Goal: Check status: Check status

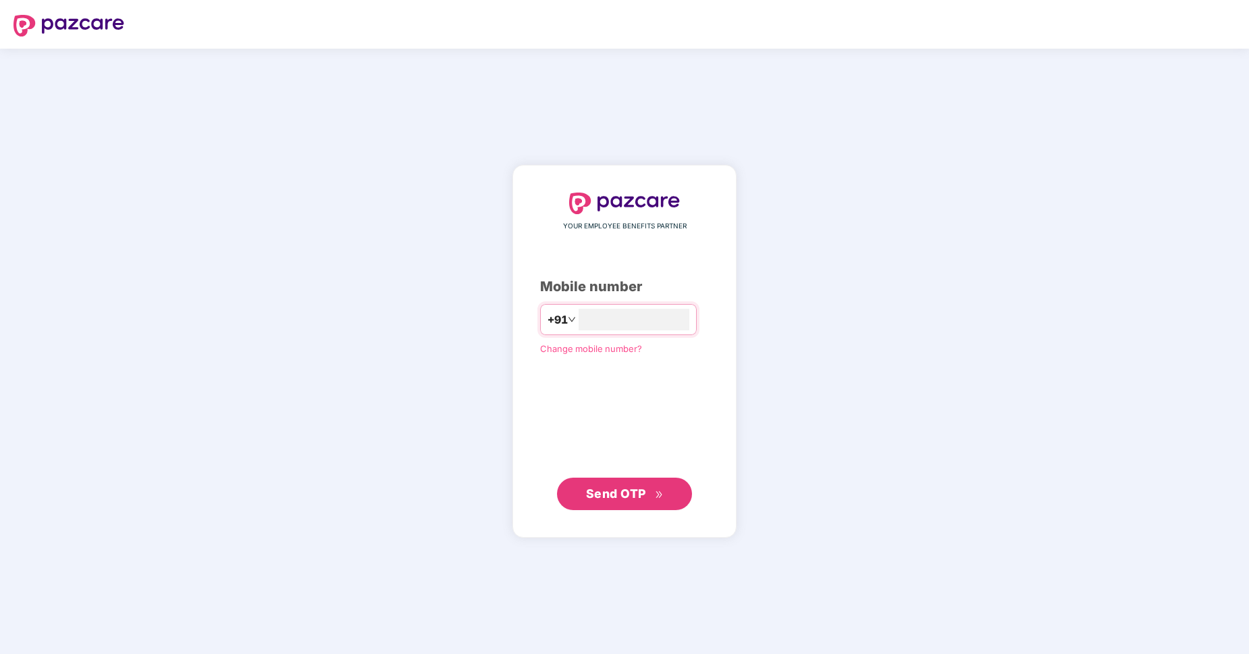
type input "**********"
click at [616, 494] on span "Send OTP" at bounding box center [616, 493] width 60 height 14
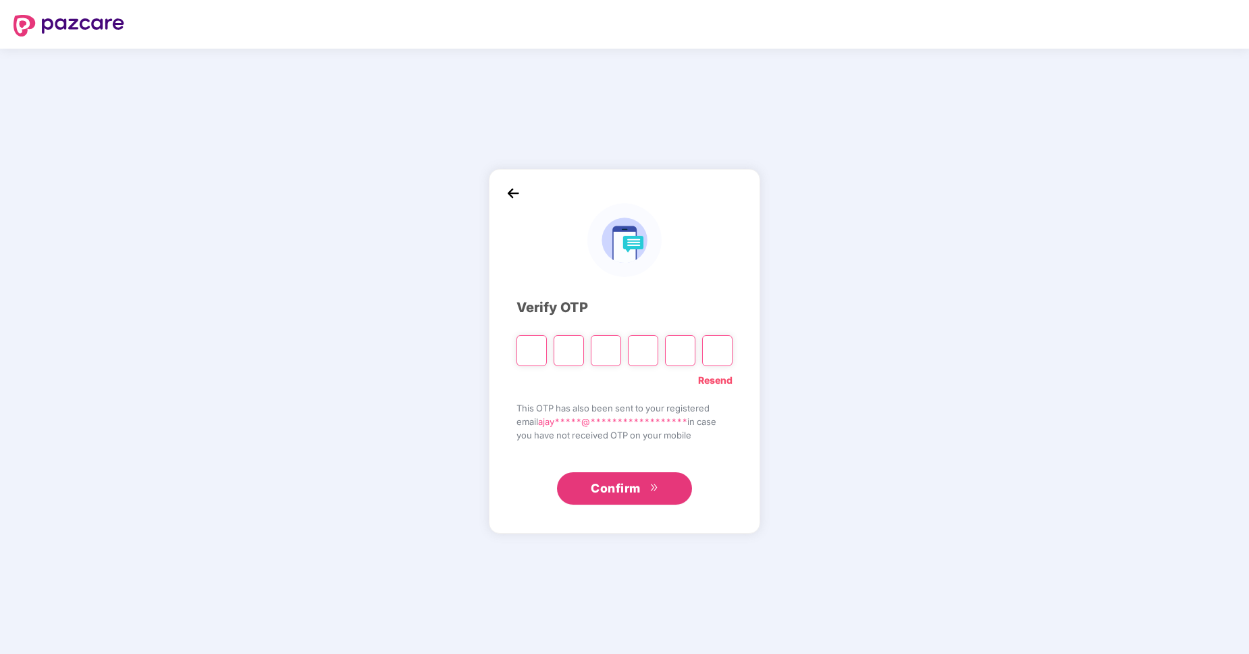
type input "*"
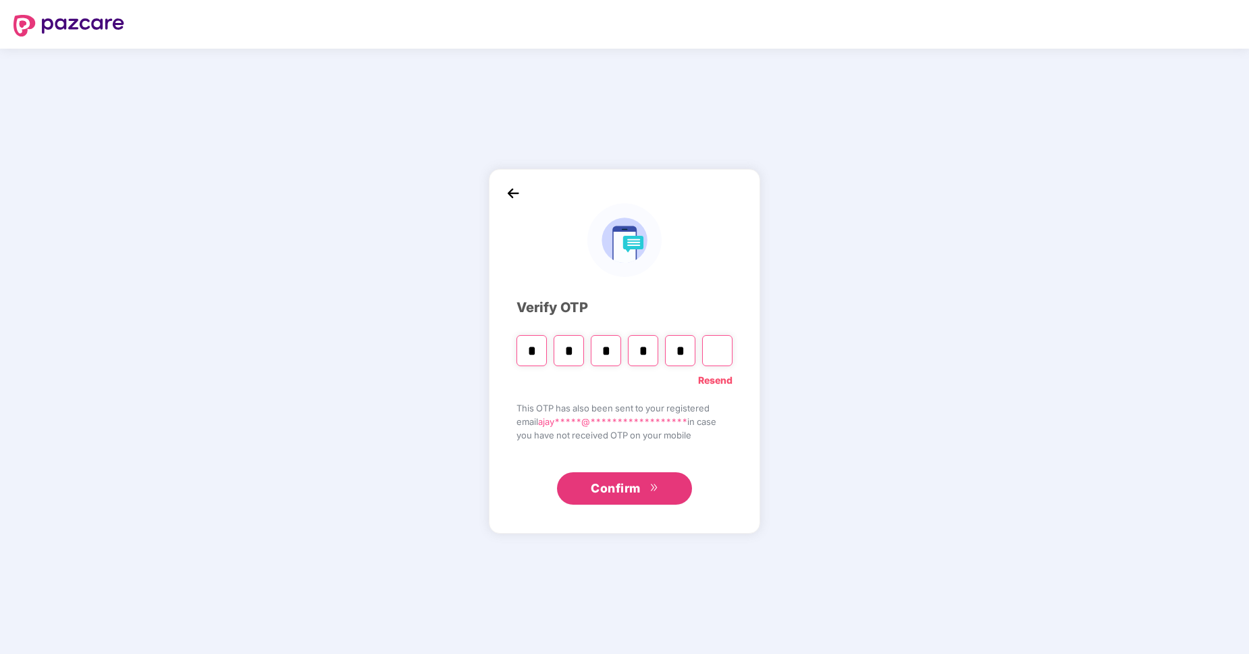
type input "*"
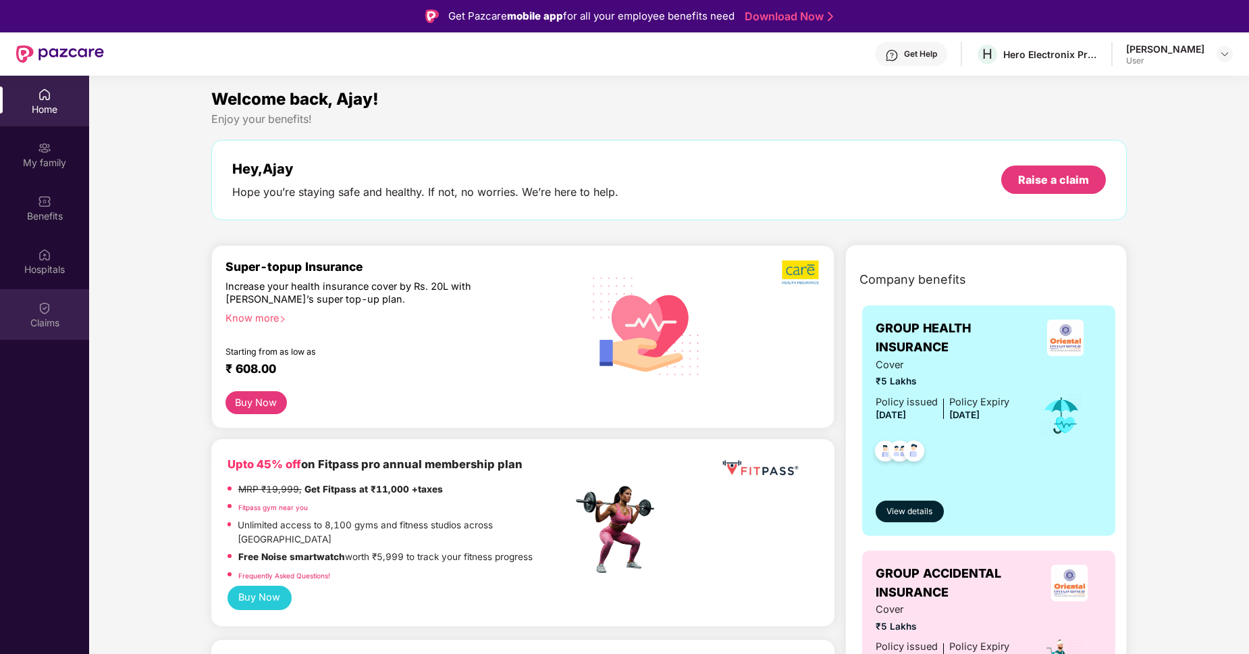
click at [45, 313] on img at bounding box center [45, 308] width 14 height 14
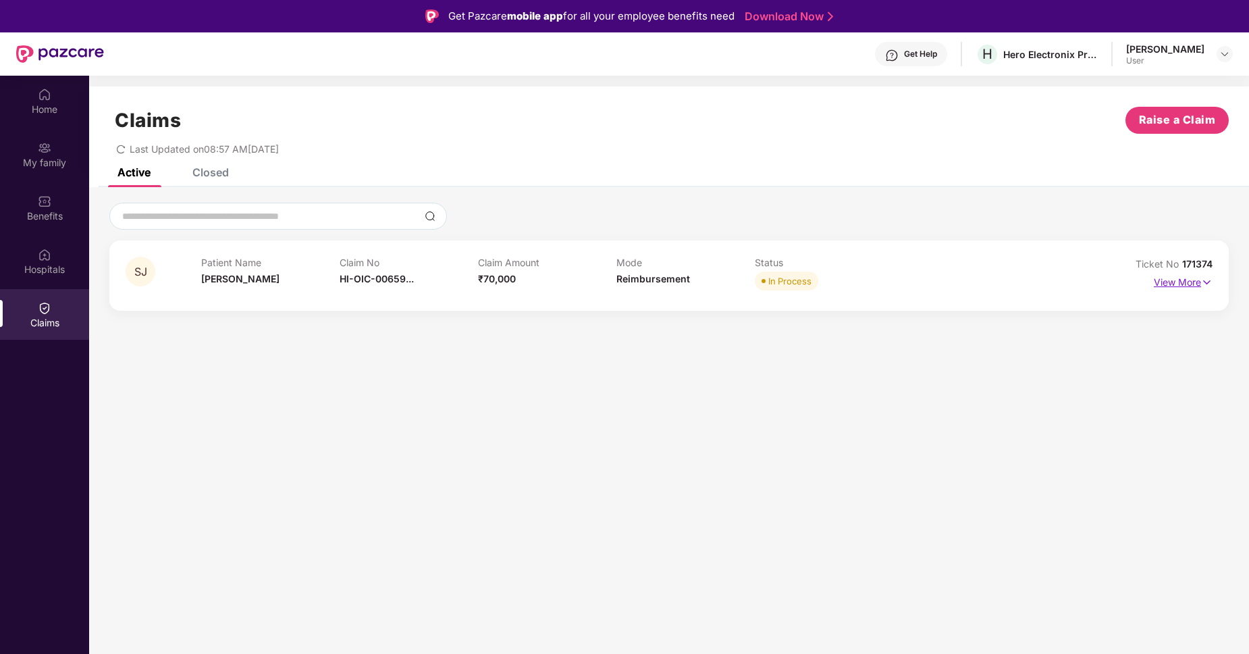
click at [1190, 285] on p "View More" at bounding box center [1183, 280] width 59 height 18
click at [47, 261] on img at bounding box center [45, 255] width 14 height 14
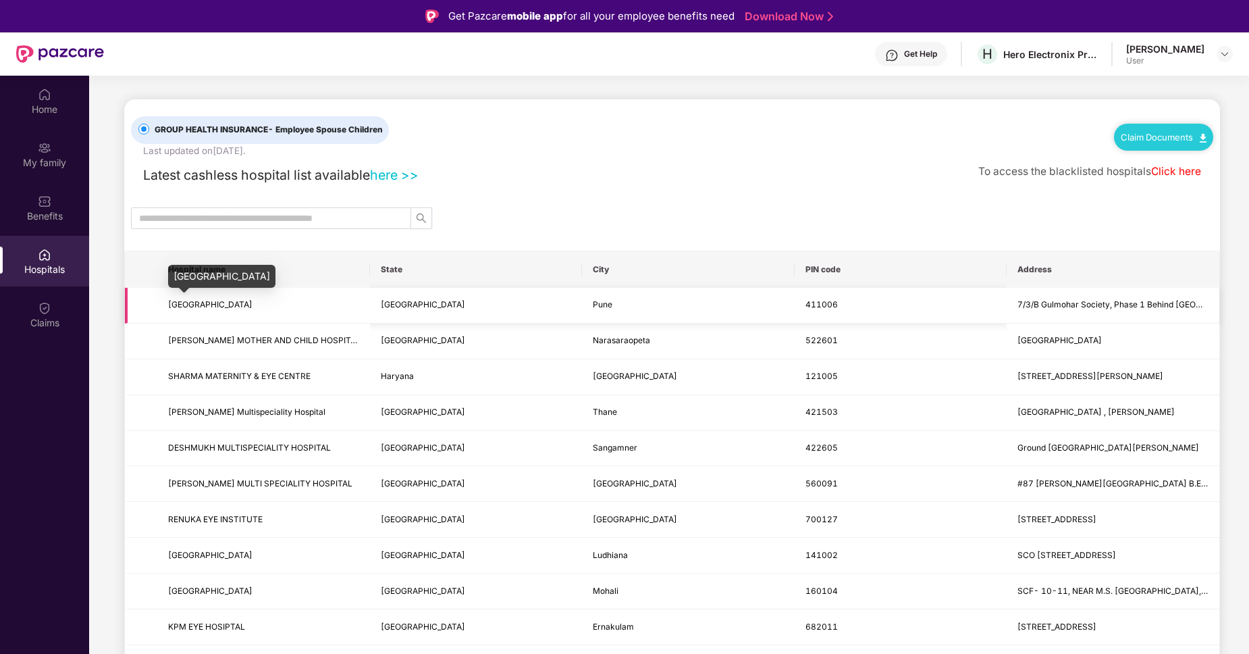
click at [205, 304] on span "SHREE HOSPITAL" at bounding box center [210, 304] width 84 height 10
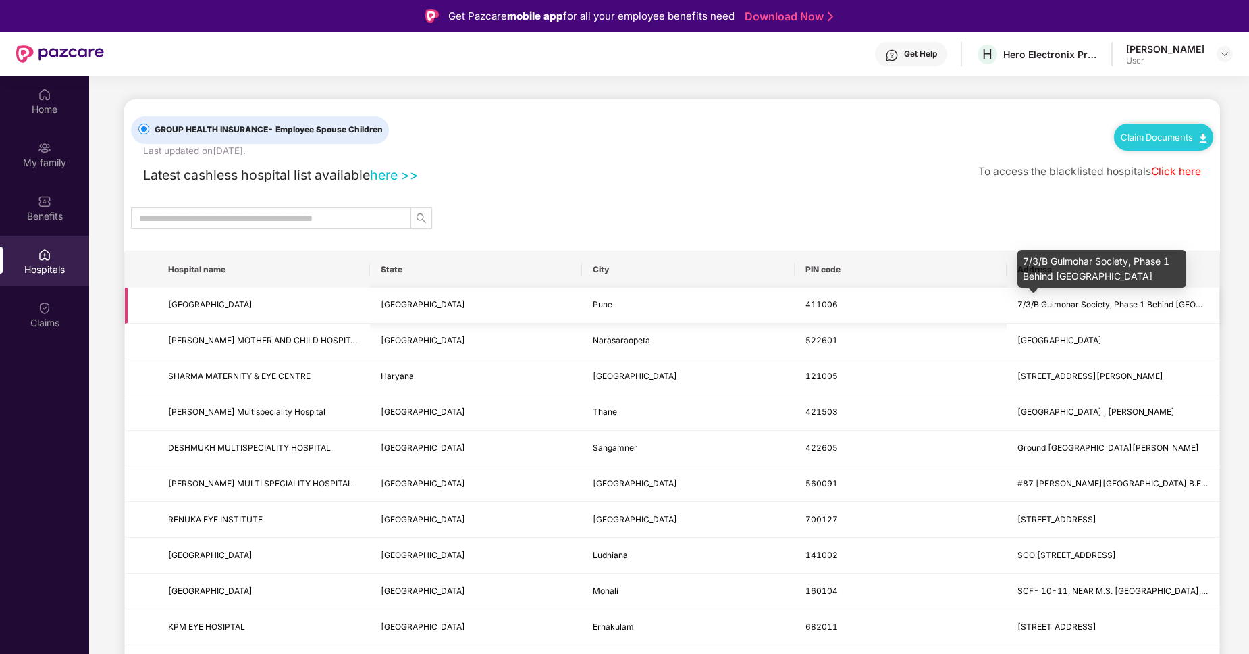
click at [1098, 309] on span "7/3/B Gulmohar Society, Phase 1 Behind Radisson Blu Hotel" at bounding box center [1138, 304] width 242 height 10
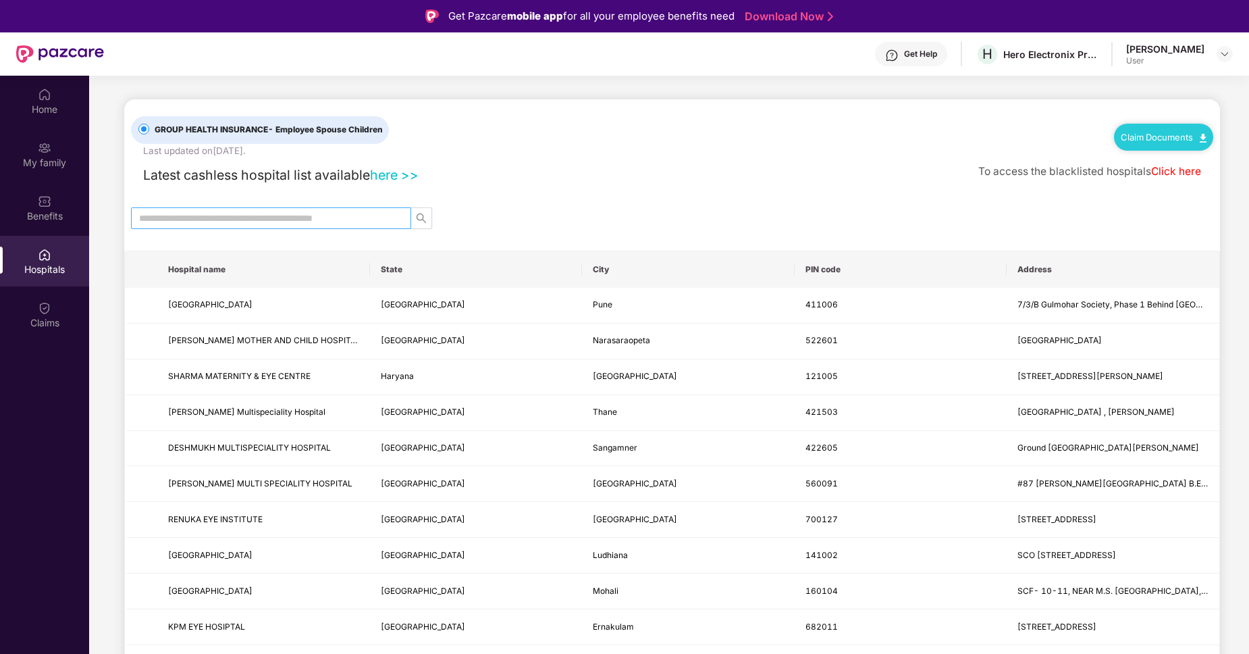
click at [329, 209] on span at bounding box center [271, 218] width 280 height 22
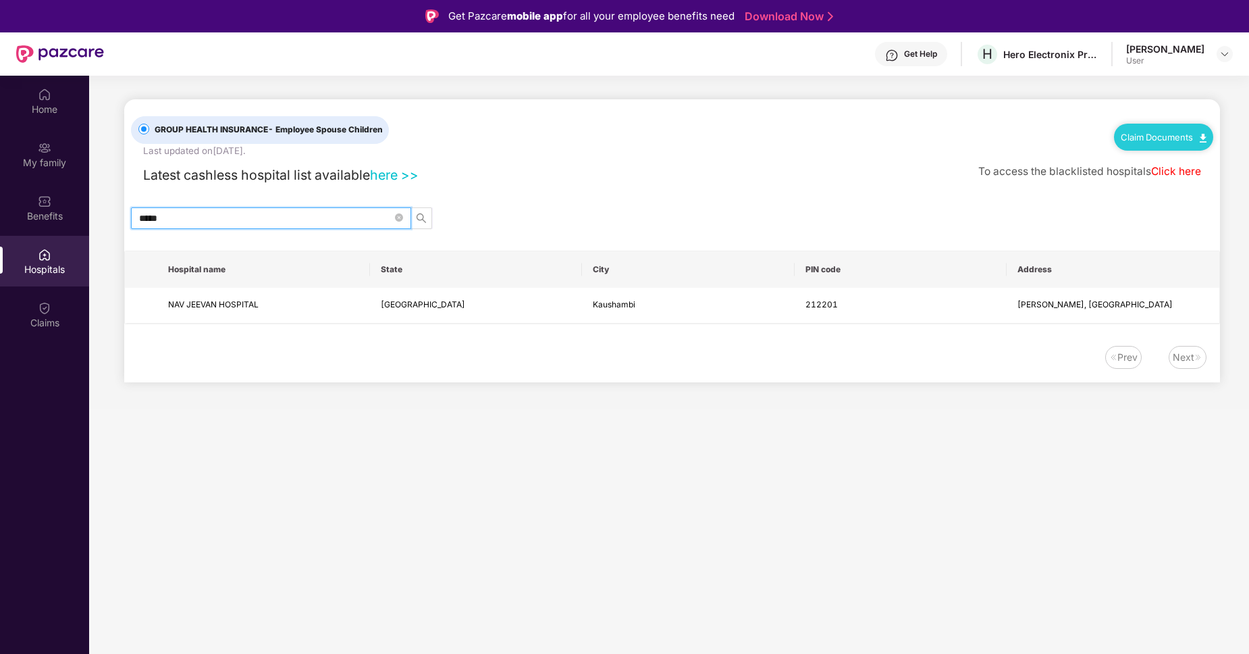
type input "*****"
click at [46, 318] on div "Claims" at bounding box center [44, 323] width 89 height 14
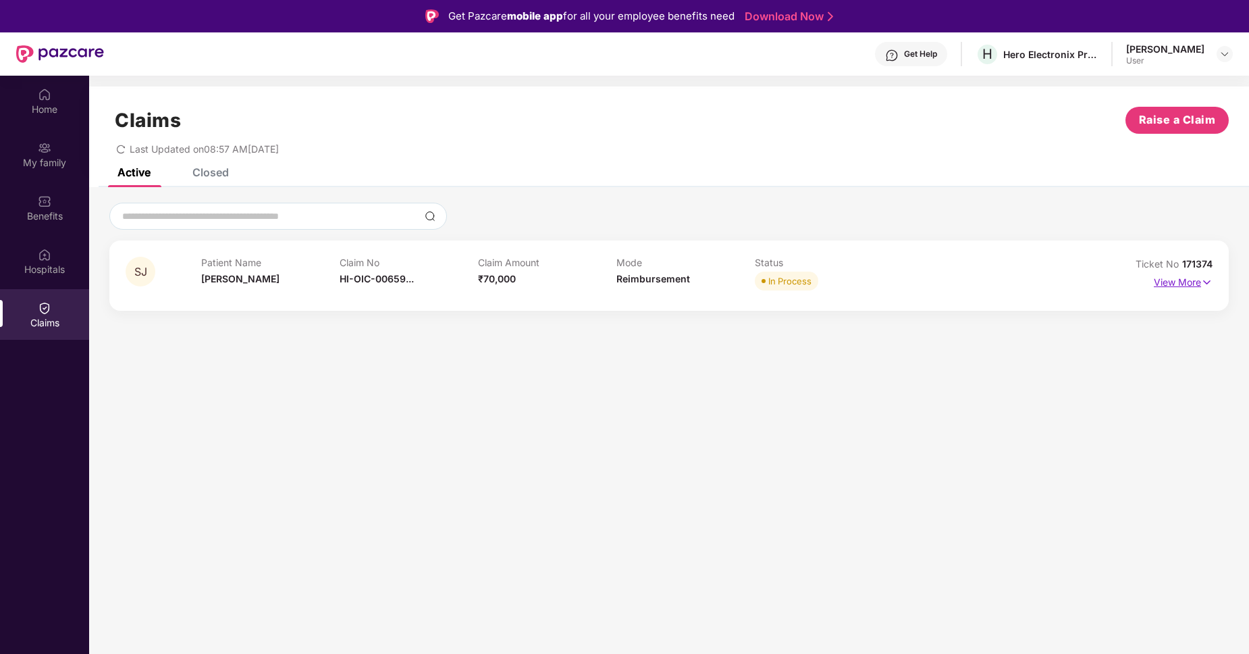
click at [1173, 280] on p "View More" at bounding box center [1183, 280] width 59 height 18
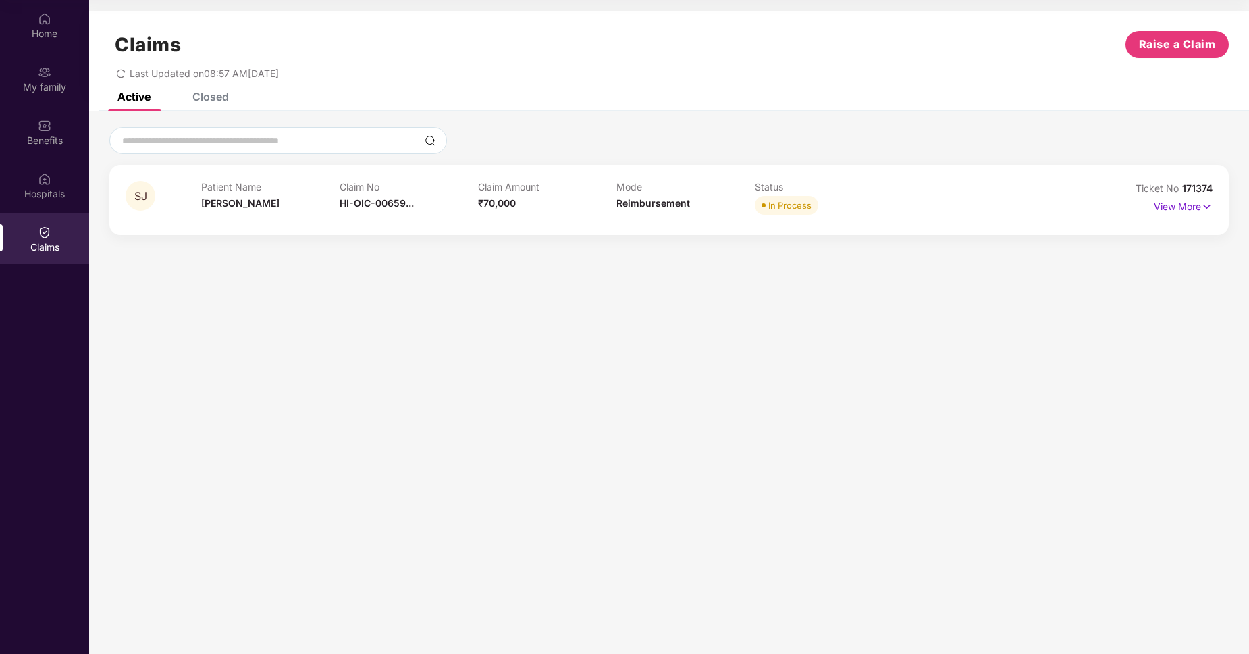
click at [1169, 205] on p "View More" at bounding box center [1183, 205] width 59 height 18
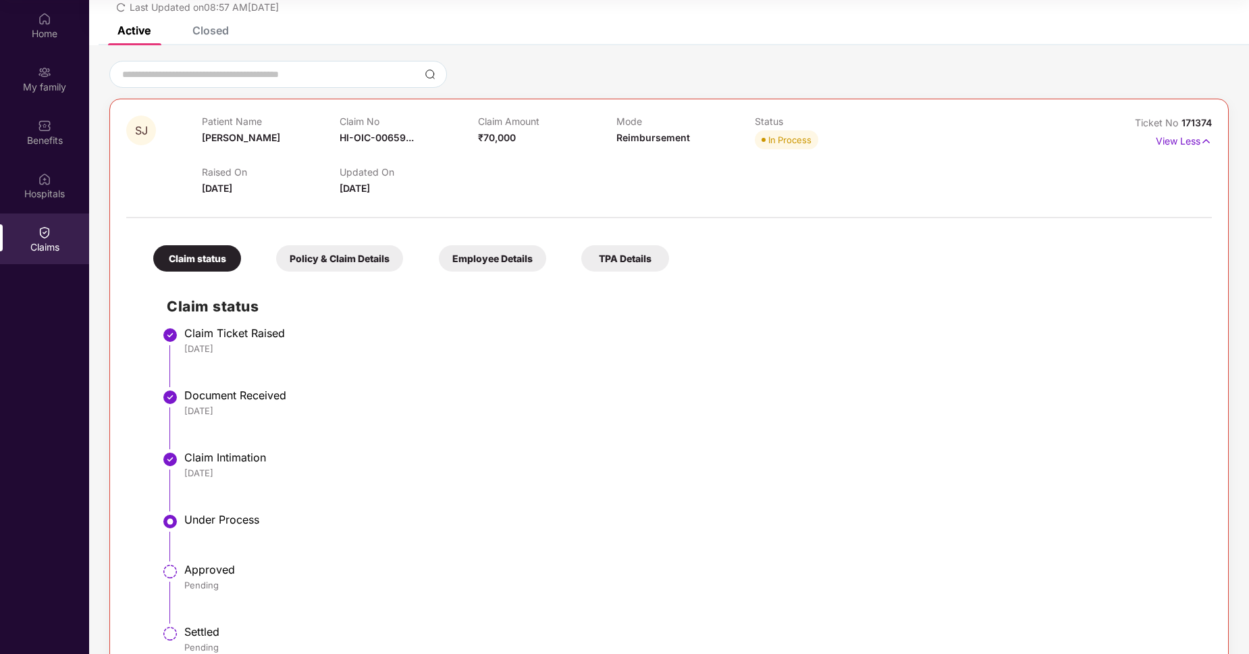
scroll to position [105, 0]
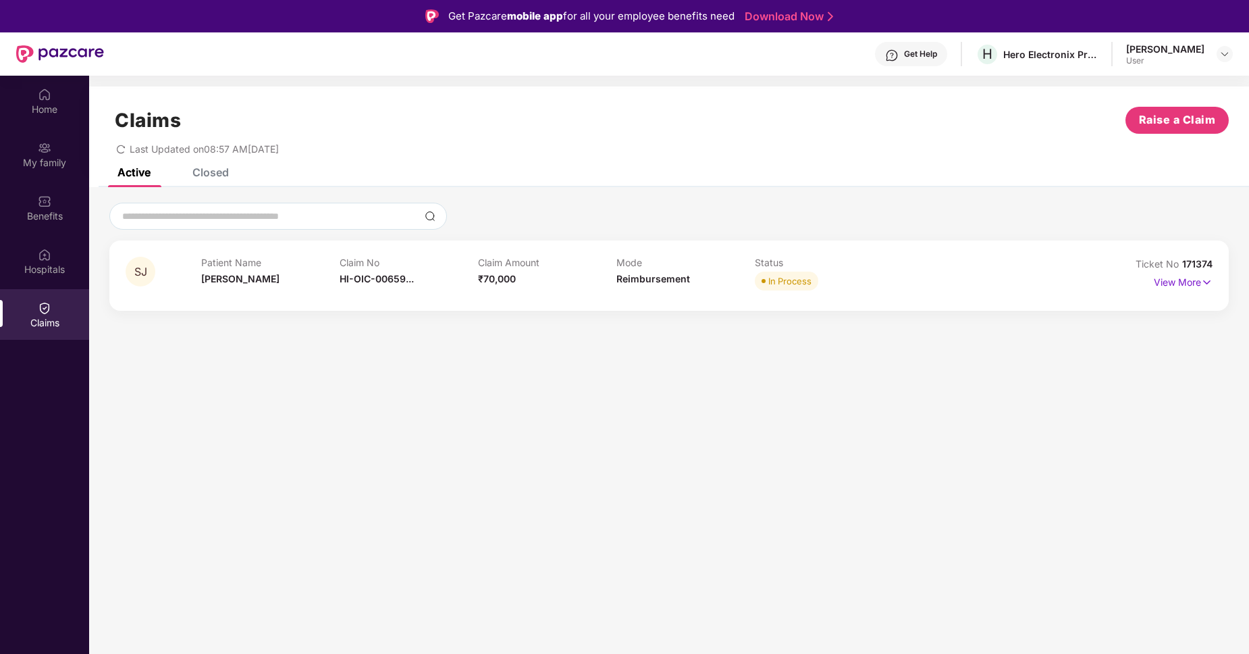
scroll to position [76, 0]
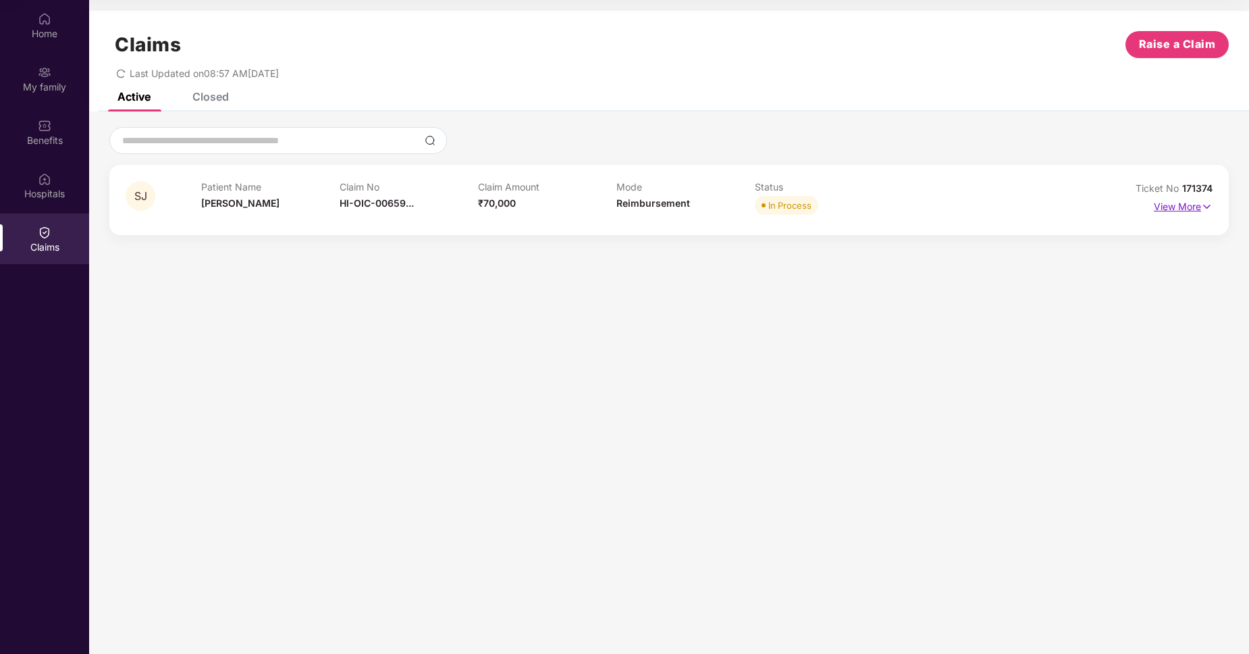
click at [1177, 205] on p "View More" at bounding box center [1183, 205] width 59 height 18
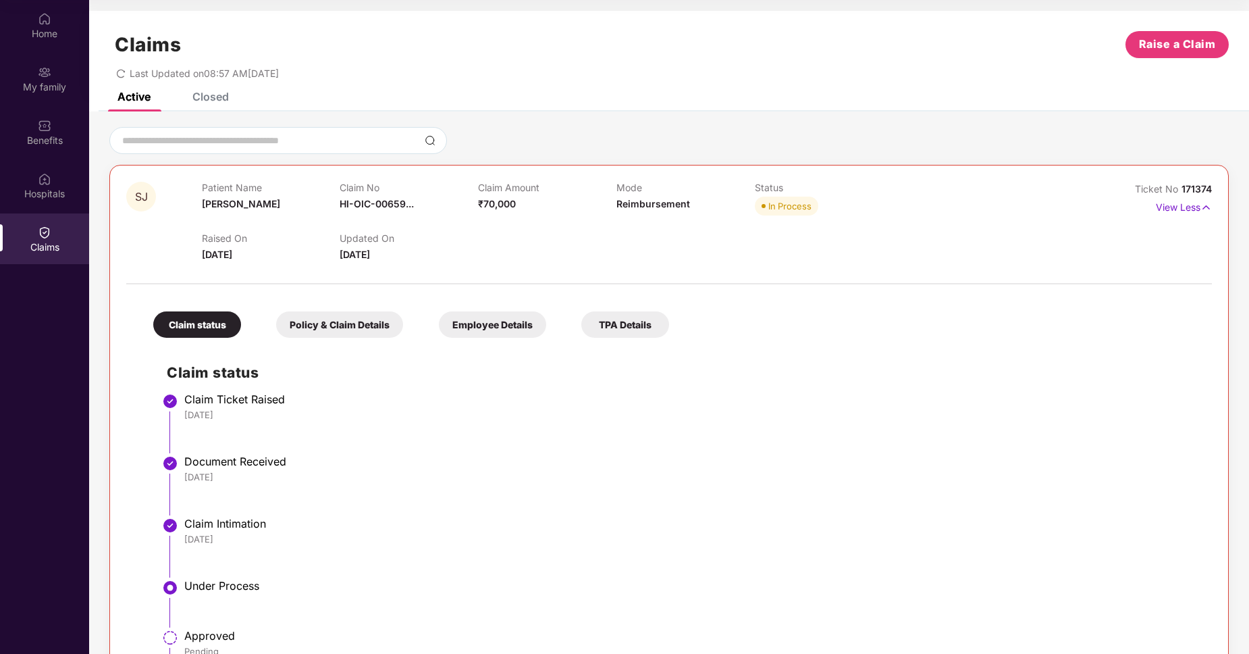
scroll to position [105, 0]
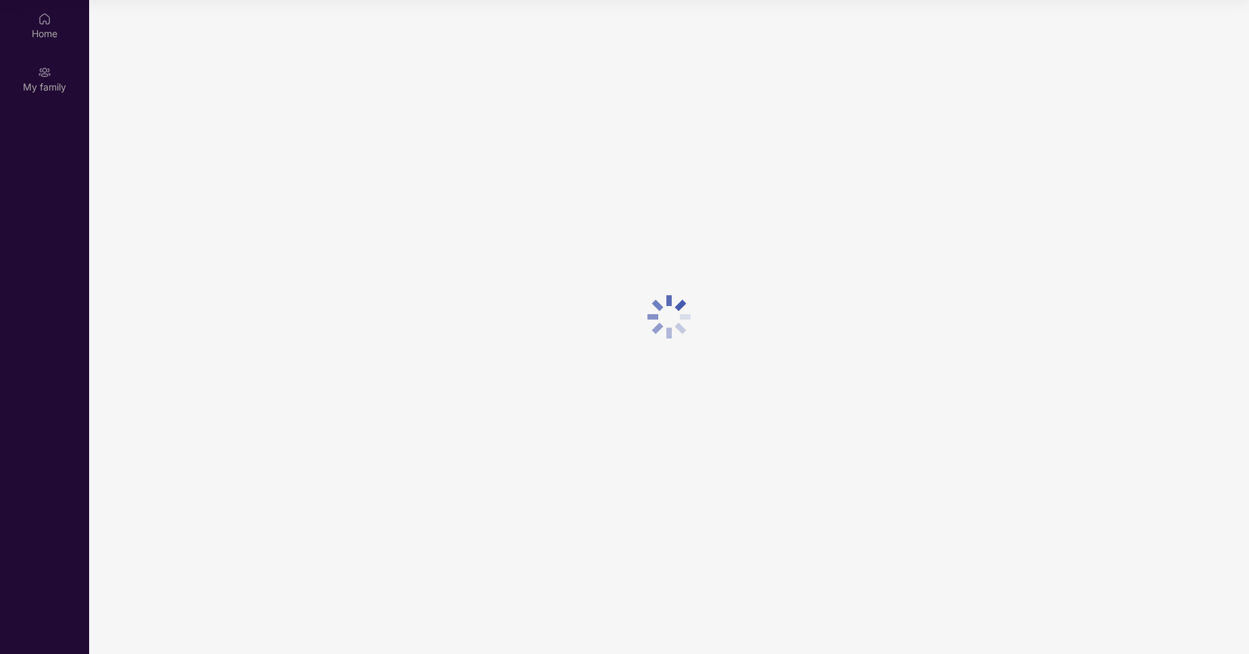
scroll to position [76, 0]
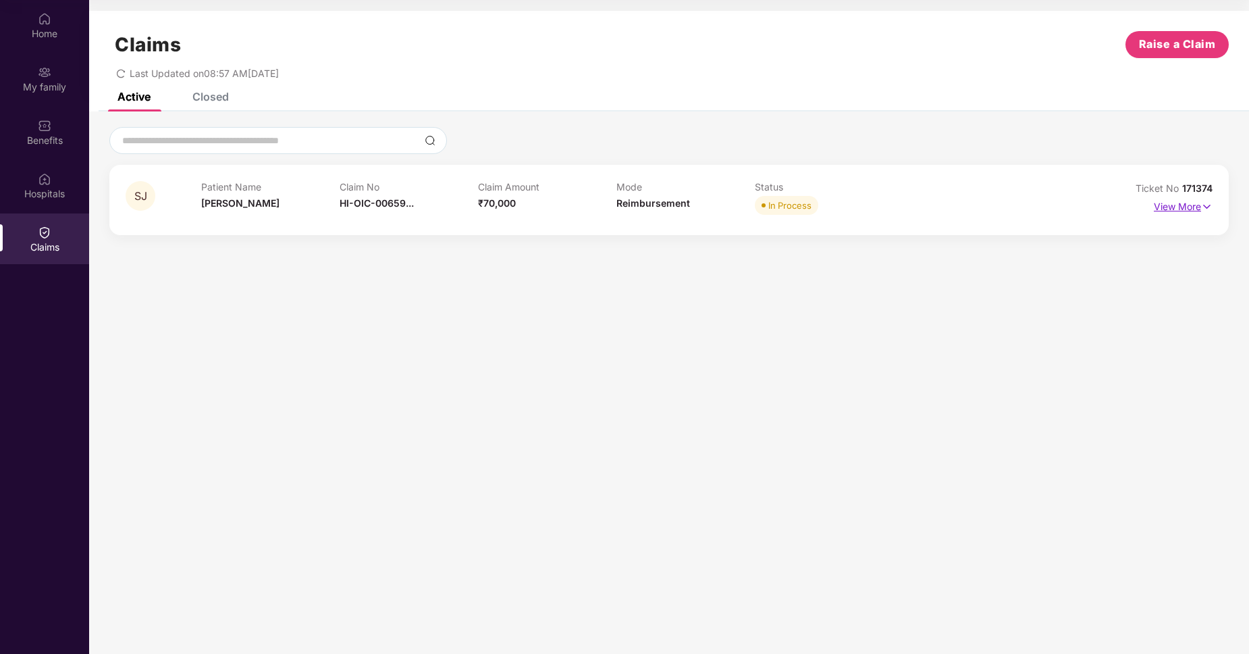
click at [1171, 210] on p "View More" at bounding box center [1183, 205] width 59 height 18
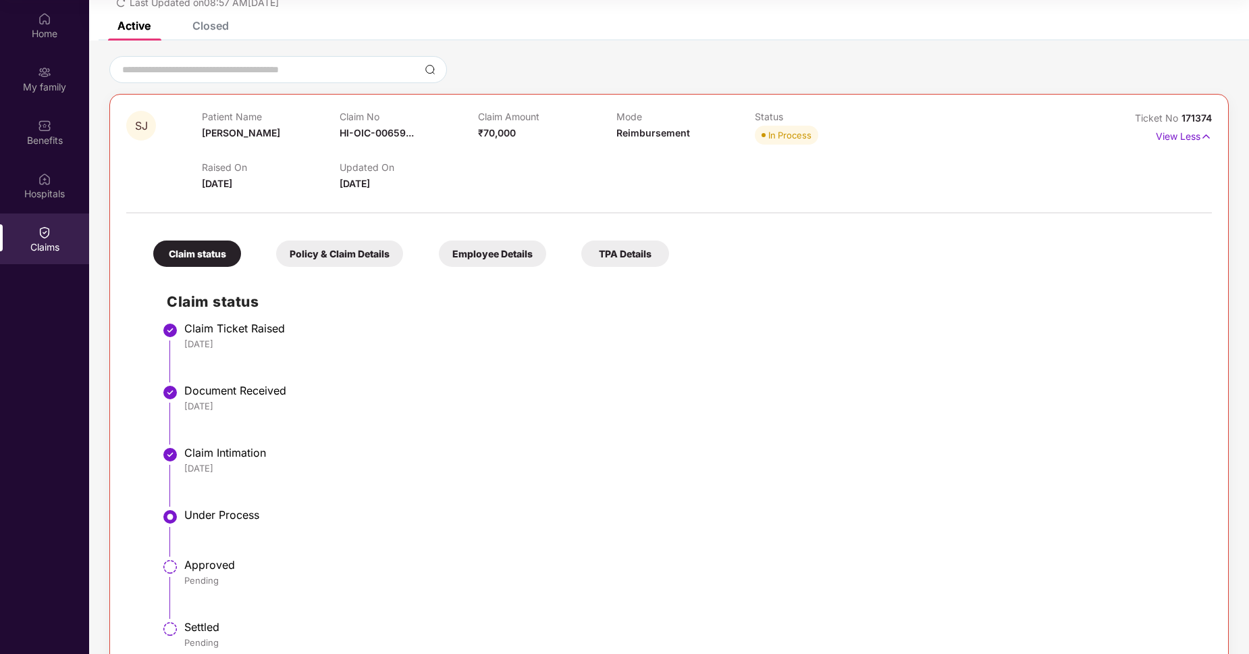
scroll to position [105, 0]
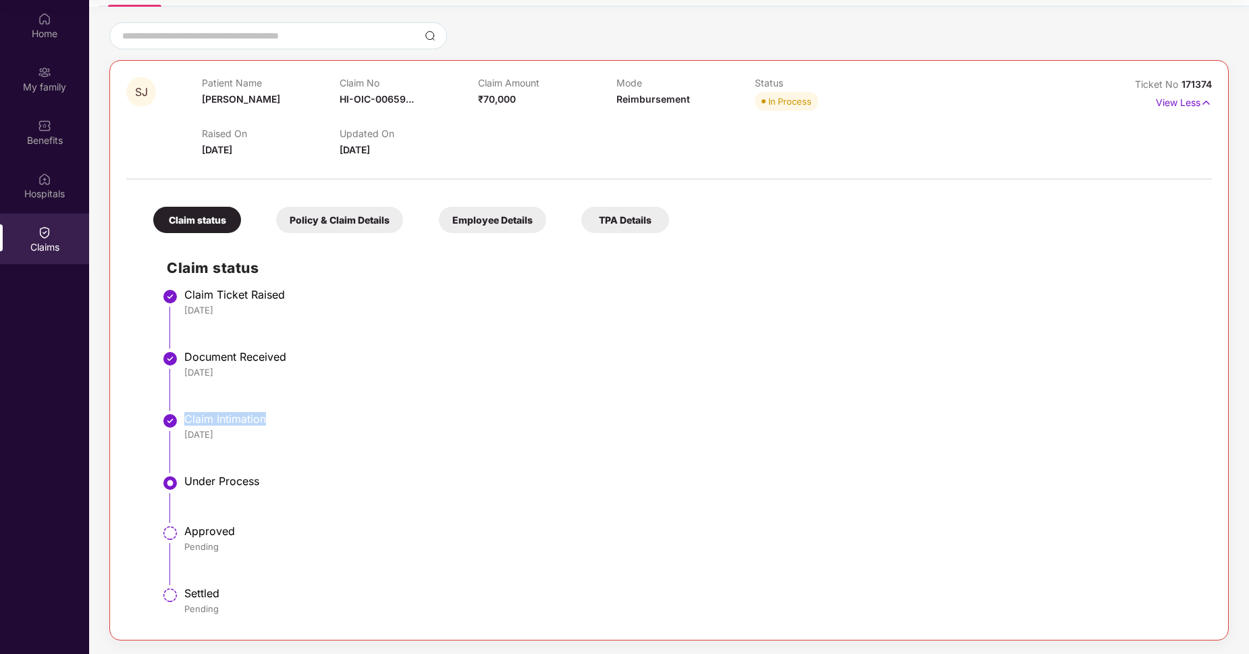
drag, startPoint x: 187, startPoint y: 417, endPoint x: 294, endPoint y: 419, distance: 107.4
click at [294, 419] on div "Claim Intimation" at bounding box center [691, 419] width 1014 height 14
copy div "Claim Intimation"
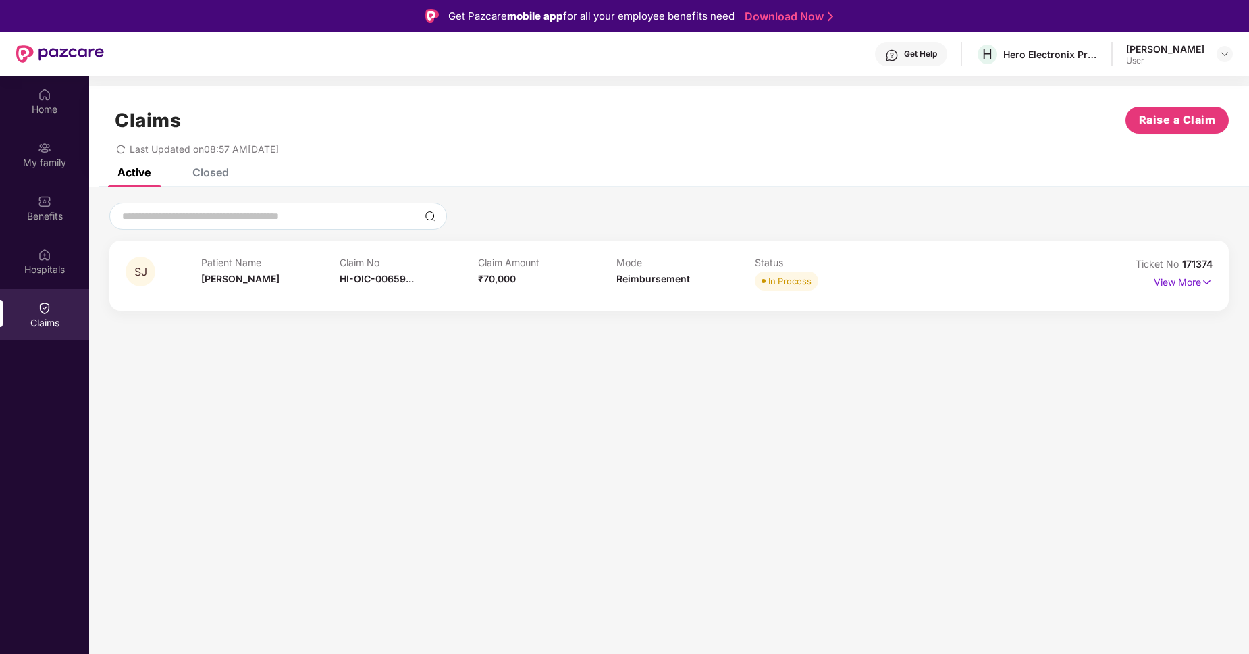
scroll to position [76, 0]
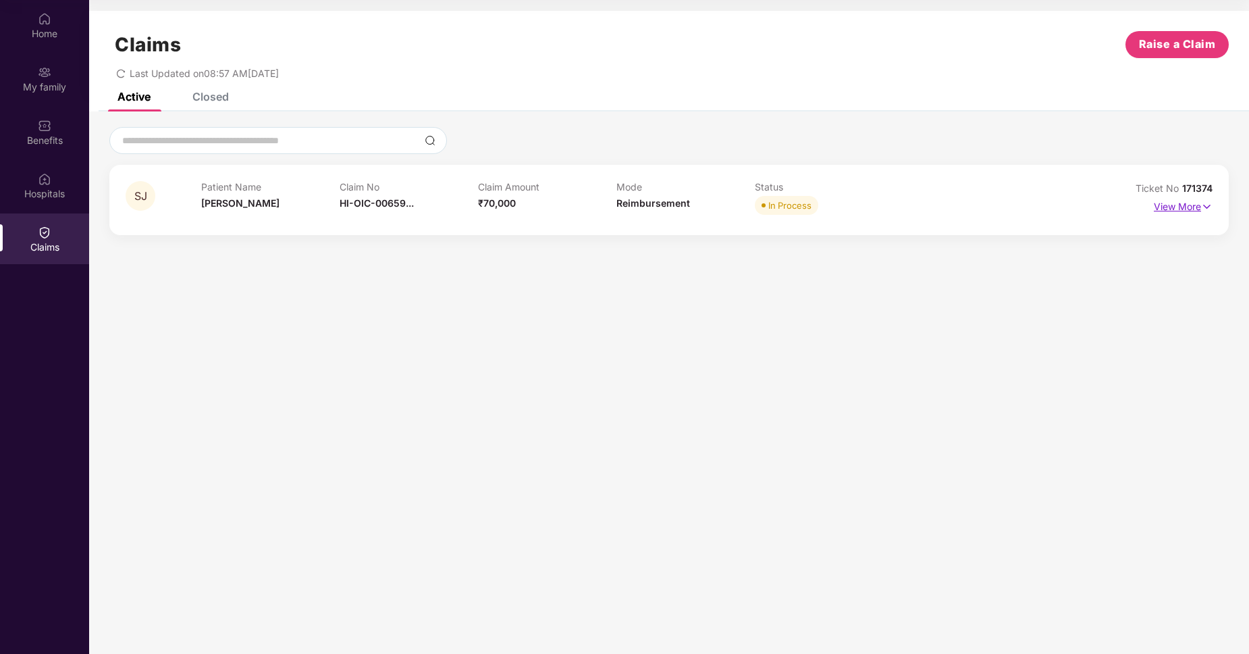
click at [1173, 206] on p "View More" at bounding box center [1183, 205] width 59 height 18
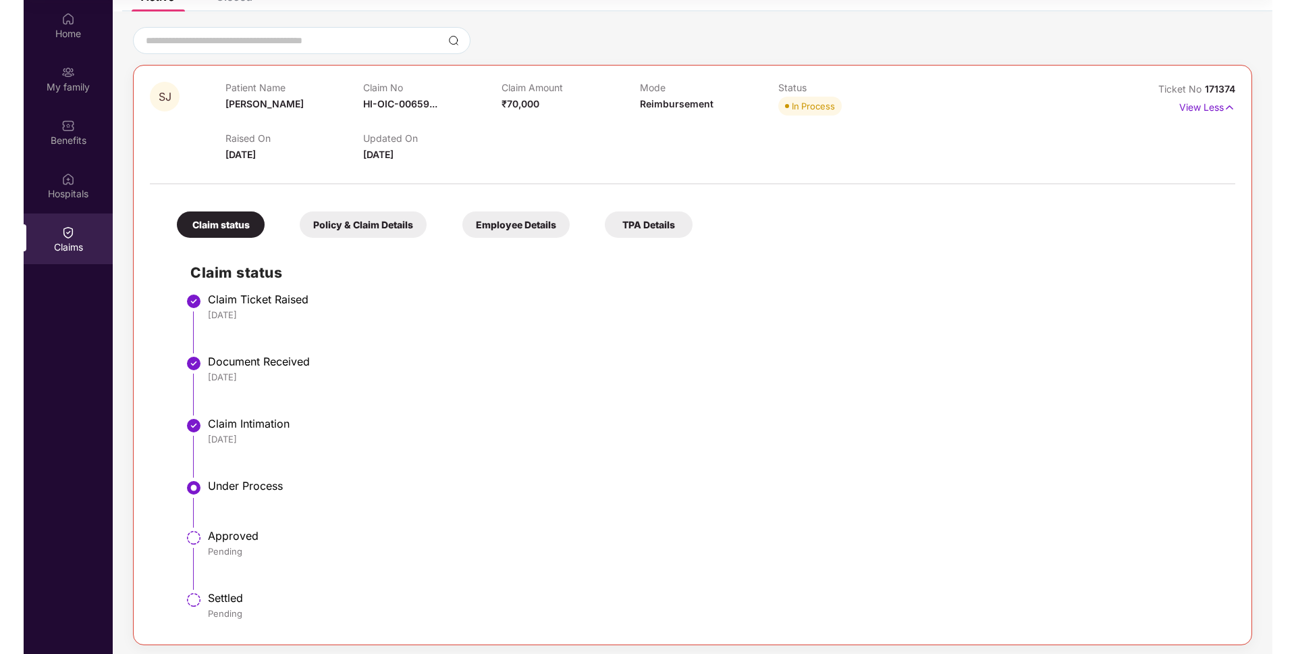
scroll to position [105, 0]
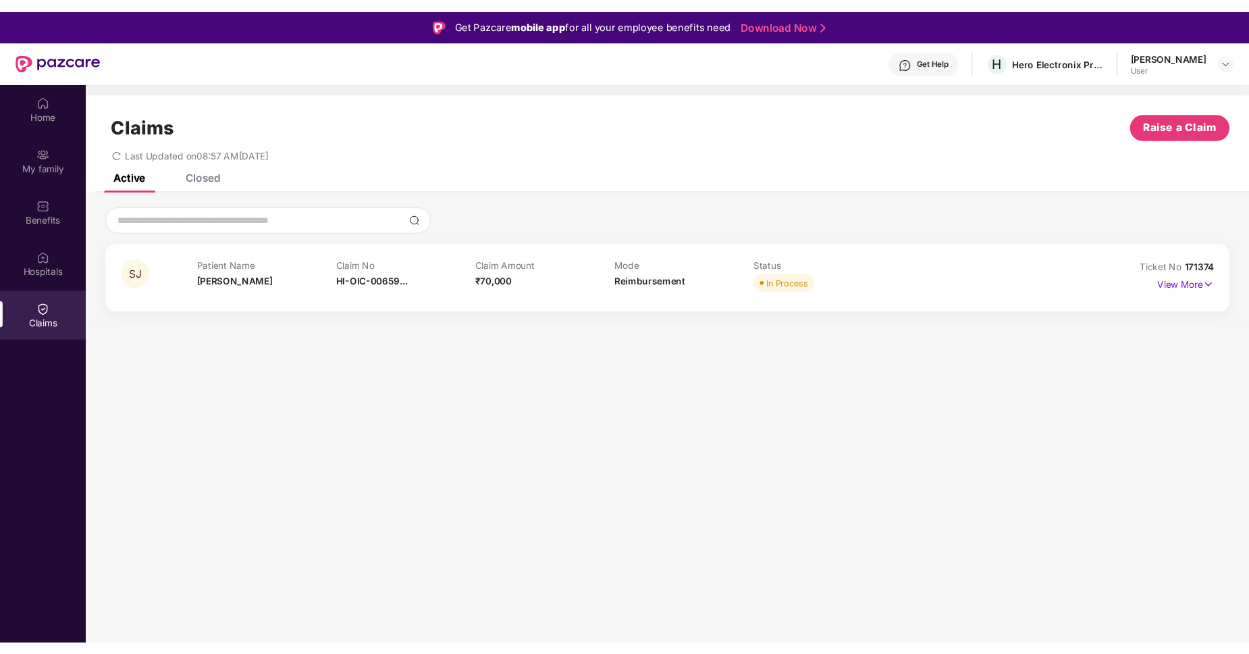
scroll to position [76, 0]
